Goal: Find specific fact: Find specific page/section

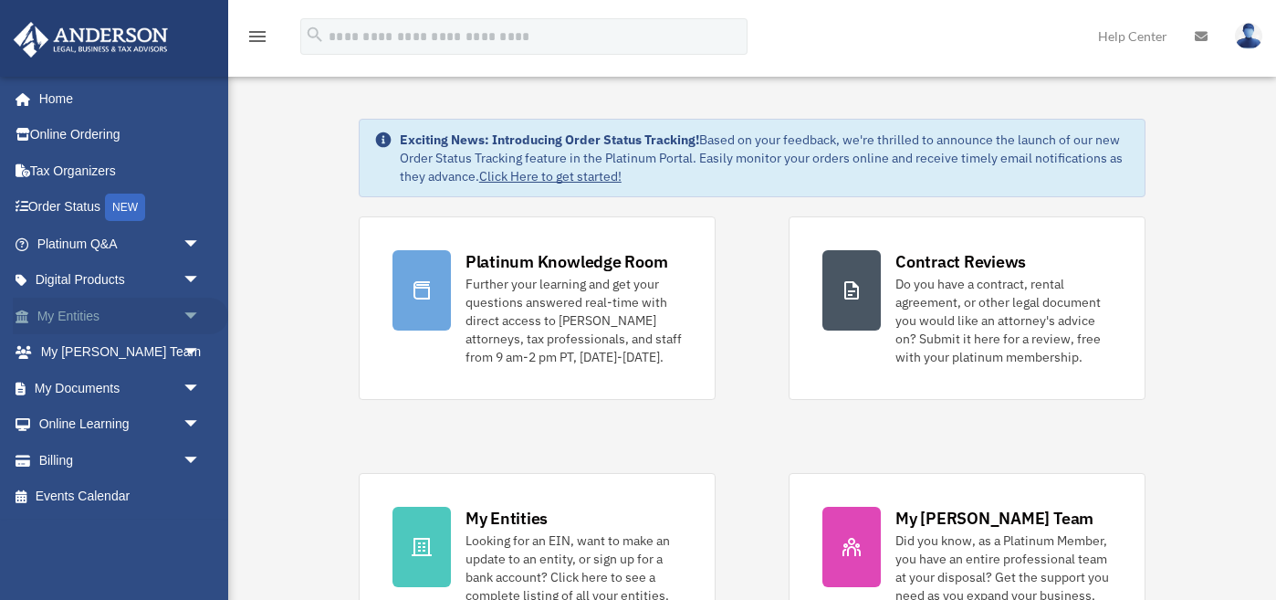
click at [80, 315] on link "My Entities arrow_drop_down" at bounding box center [120, 316] width 215 height 37
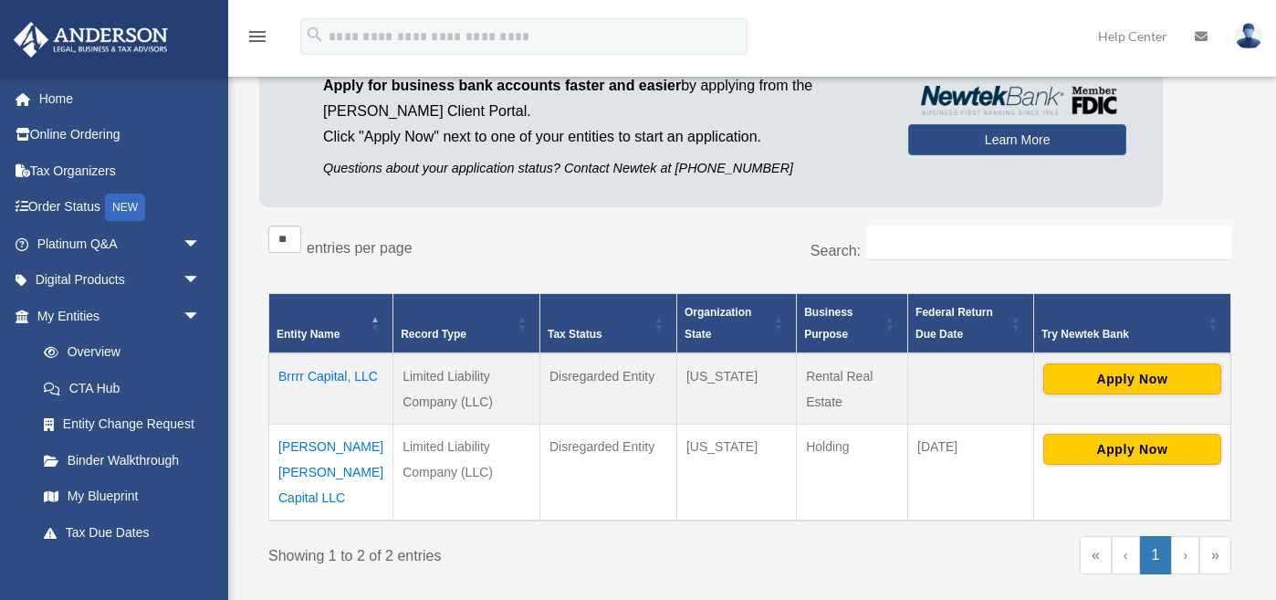
scroll to position [159, 0]
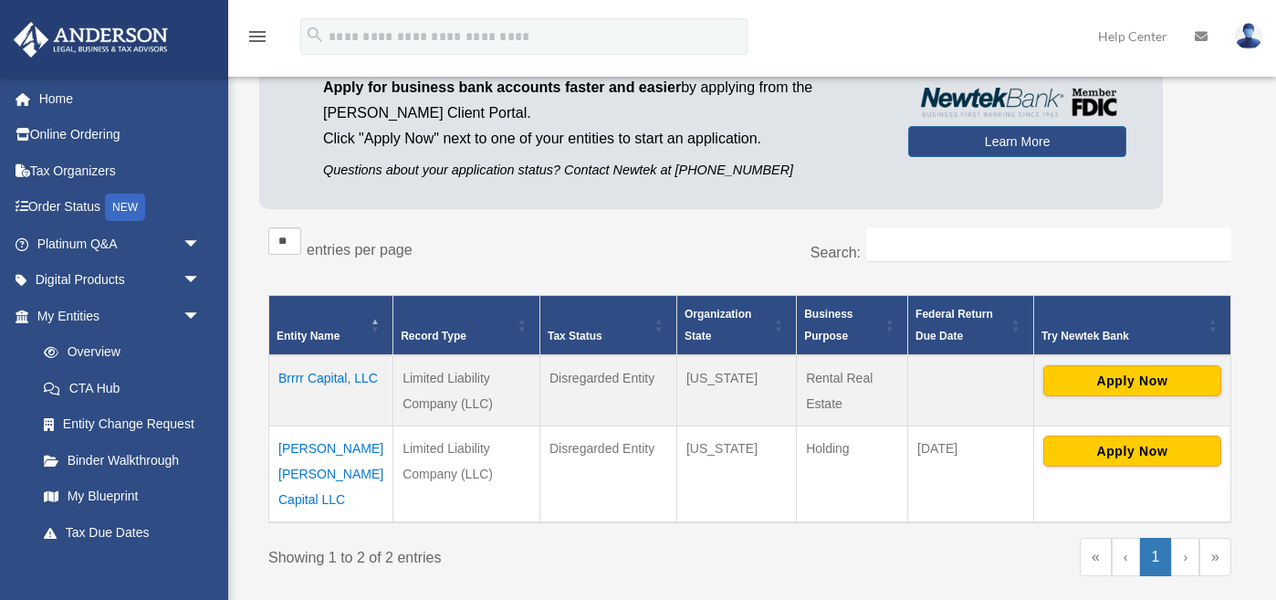
click at [290, 381] on td "Brrrr Capital, LLC" at bounding box center [331, 390] width 124 height 71
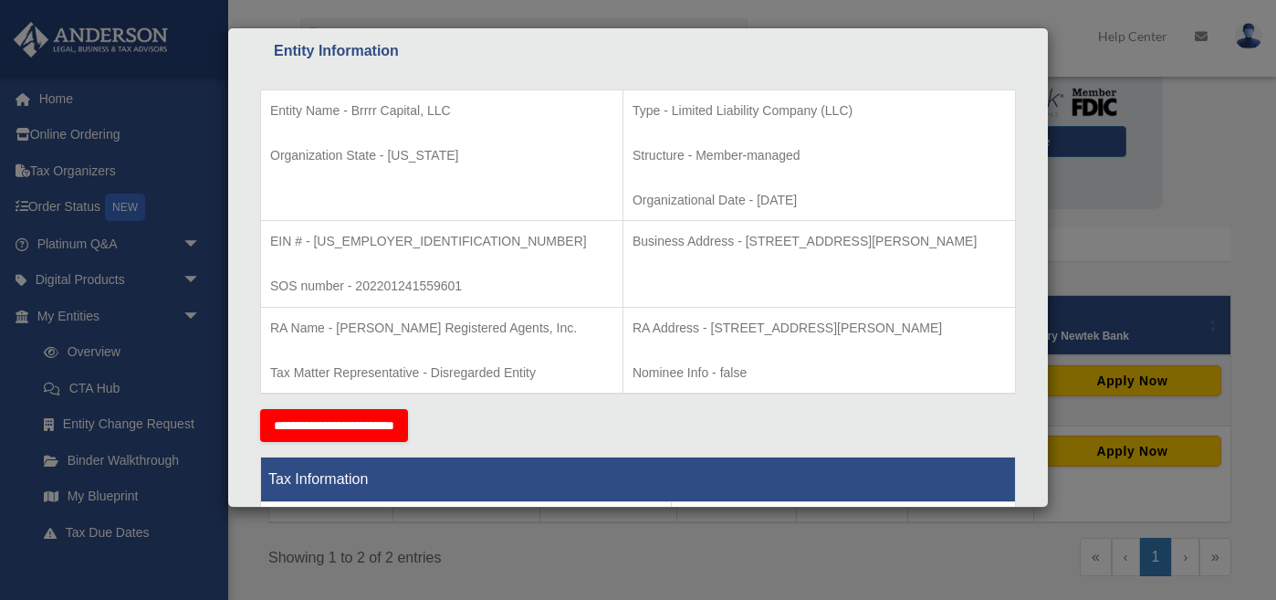
scroll to position [339, 0]
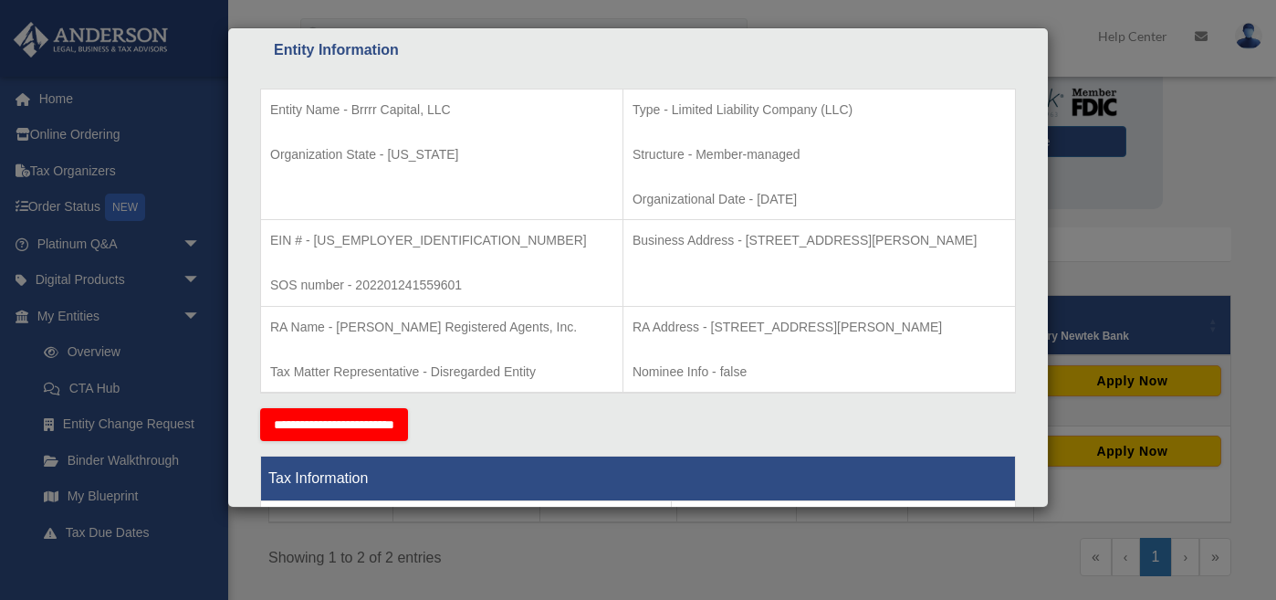
drag, startPoint x: 667, startPoint y: 237, endPoint x: 951, endPoint y: 251, distance: 284.2
click at [951, 251] on p "Business Address - [STREET_ADDRESS][PERSON_NAME]" at bounding box center [818, 240] width 373 height 23
copy p "[STREET_ADDRESS][PERSON_NAME]"
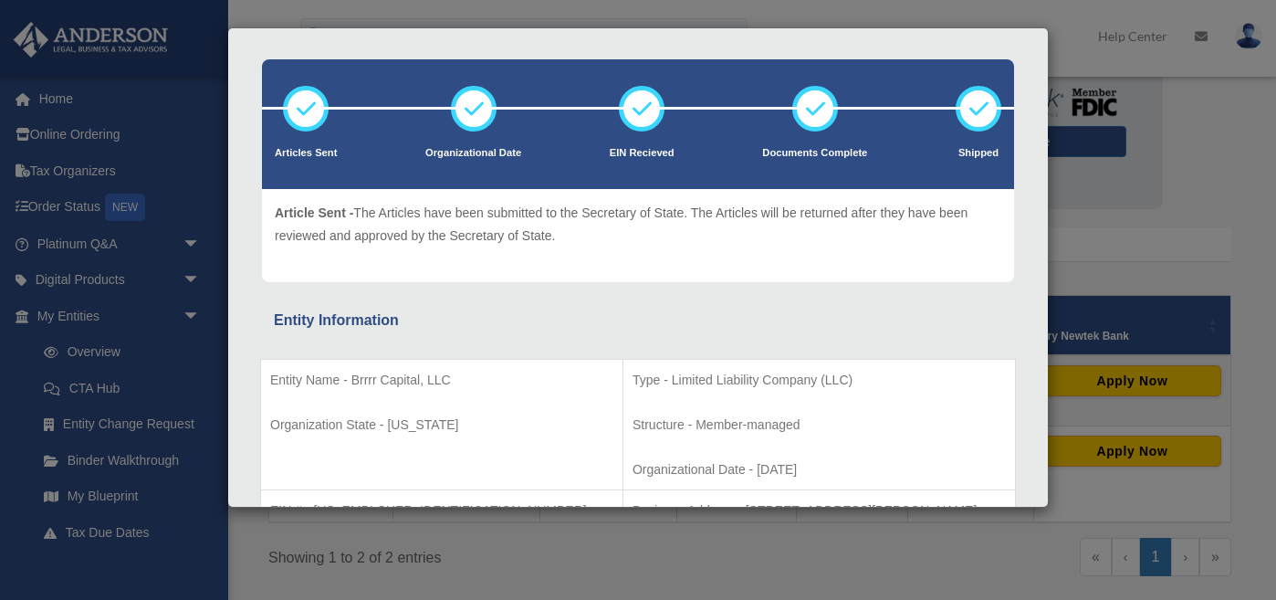
scroll to position [71, 0]
